Goal: Information Seeking & Learning: Learn about a topic

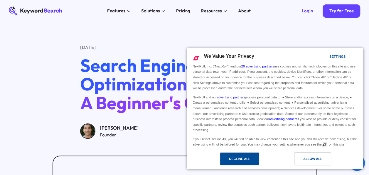
click at [250, 154] on div "Decline All" at bounding box center [239, 158] width 39 height 13
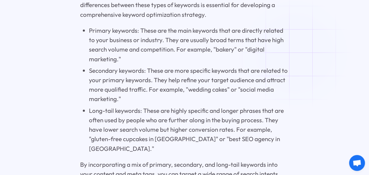
scroll to position [1373, 0]
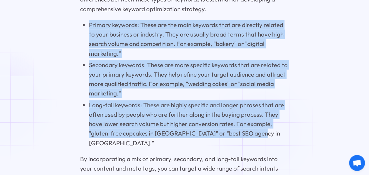
drag, startPoint x: 88, startPoint y: 23, endPoint x: 265, endPoint y: 132, distance: 207.4
click at [265, 132] on ul "Primary keywords: These are the main keywords that are directly related to your…" at bounding box center [184, 83] width 209 height 127
copy ul "Primary keywords: These are the main keywords that are directly related to your…"
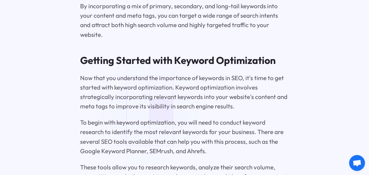
scroll to position [1538, 0]
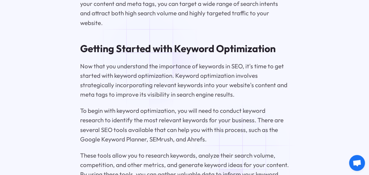
click at [246, 153] on p "These tools allow you to research keywords, analyze their search volume, compet…" at bounding box center [184, 169] width 209 height 38
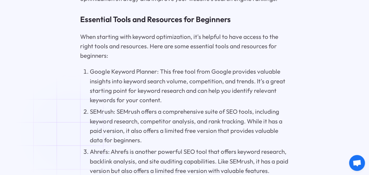
scroll to position [1734, 0]
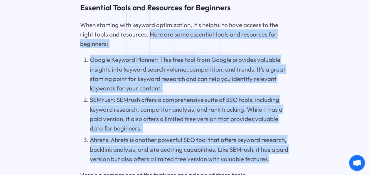
drag, startPoint x: 270, startPoint y: 142, endPoint x: 150, endPoint y: 16, distance: 174.0
copy div "Here are some essential tools and resources for beginners: Google Keyword Plann…"
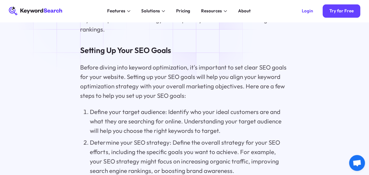
scroll to position [2104, 0]
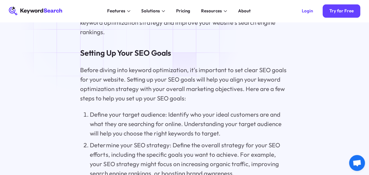
drag, startPoint x: 140, startPoint y: 136, endPoint x: 78, endPoint y: 38, distance: 116.8
copy div "Setting Up Your SEO Goals Before diving into keyword optimization, it's importa…"
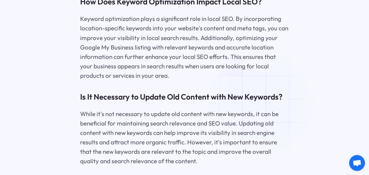
scroll to position [6020, 0]
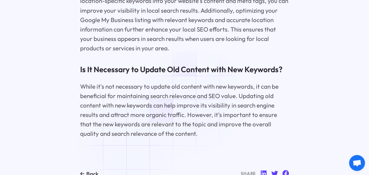
click at [193, 101] on p "While it's not necessary to update old content with new keywords, it can be ben…" at bounding box center [184, 109] width 209 height 57
click at [195, 101] on p "While it's not necessary to update old content with new keywords, it can be ben…" at bounding box center [184, 109] width 209 height 57
click at [210, 144] on p "‍" at bounding box center [184, 148] width 209 height 9
click at [213, 144] on p "‍" at bounding box center [184, 148] width 209 height 9
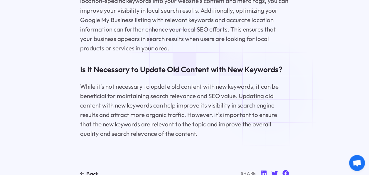
click at [186, 64] on h3 "Is It Necessary to Update Old Content with New Keywords?" at bounding box center [184, 69] width 209 height 11
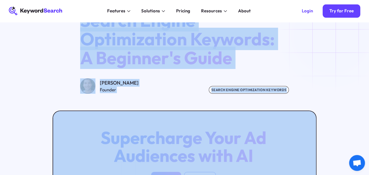
scroll to position [0, 0]
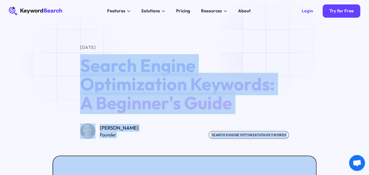
drag, startPoint x: 174, startPoint y: 115, endPoint x: 76, endPoint y: 64, distance: 110.0
copy main "Search Engine Optimization Keywords: A Beginner's Guide [PERSON_NAME] Founder s…"
